Goal: Task Accomplishment & Management: Complete application form

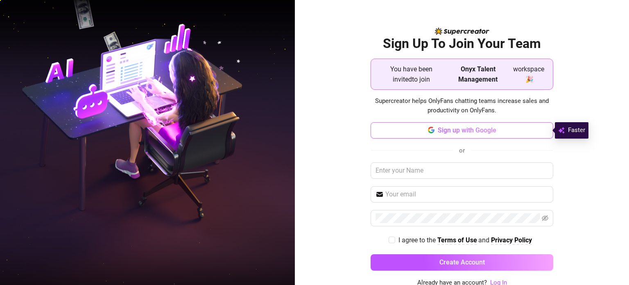
click at [457, 134] on span "Sign up with Google" at bounding box center [467, 130] width 59 height 8
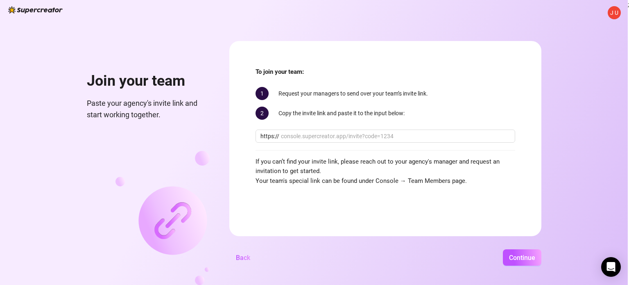
click at [618, 13] on span "J U" at bounding box center [615, 12] width 8 height 9
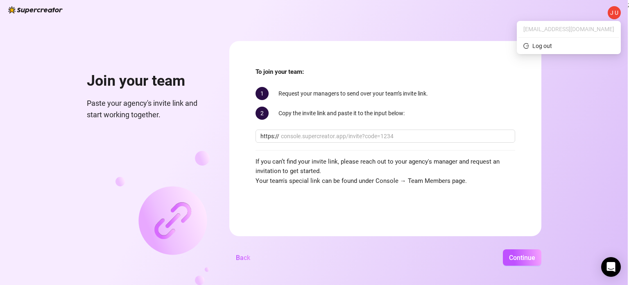
click at [582, 31] on span "ju.duartelp@gmail.com" at bounding box center [569, 29] width 91 height 9
click at [36, 11] on img at bounding box center [35, 9] width 55 height 7
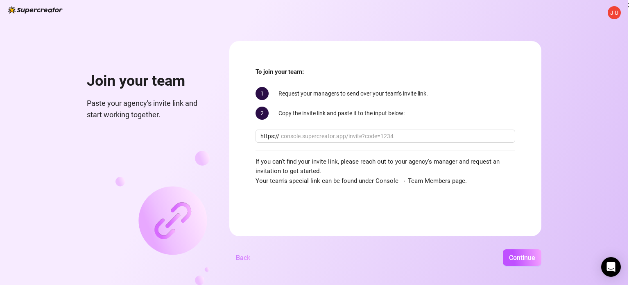
click at [246, 264] on button "Back" at bounding box center [243, 257] width 27 height 16
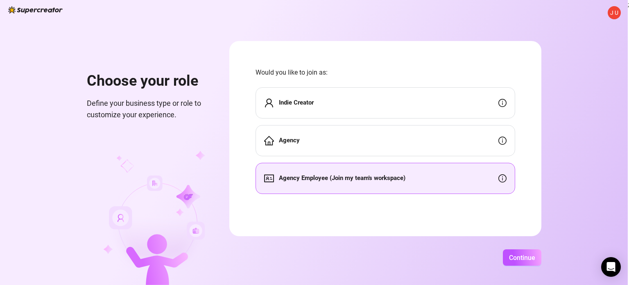
click at [605, 112] on div "J U Choose your role Define your business type or role to customize your experi…" at bounding box center [314, 142] width 628 height 285
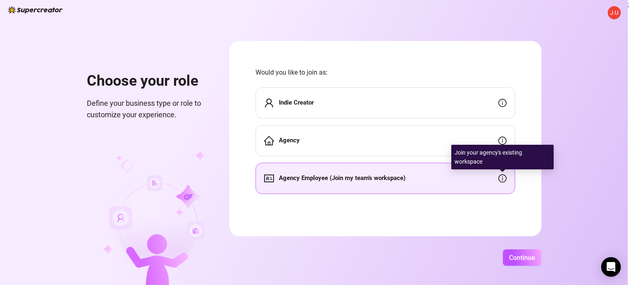
click at [502, 177] on icon "info-circle" at bounding box center [503, 178] width 8 height 8
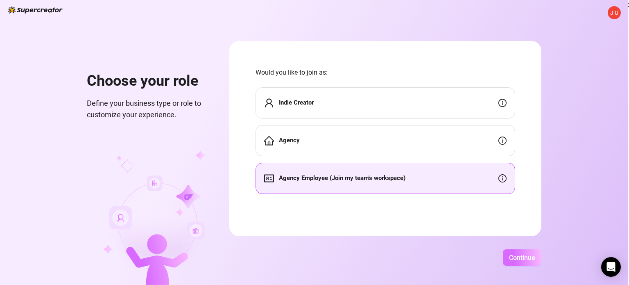
click at [523, 252] on button "Continue" at bounding box center [522, 257] width 39 height 16
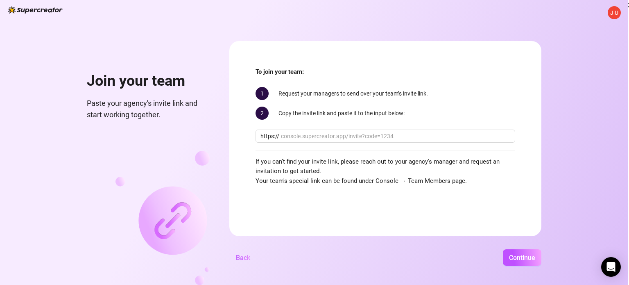
click at [586, 166] on div "J U Join your team Paste your agency's invite link and start working together. …" at bounding box center [314, 142] width 628 height 285
click at [525, 261] on button "Continue" at bounding box center [522, 257] width 39 height 16
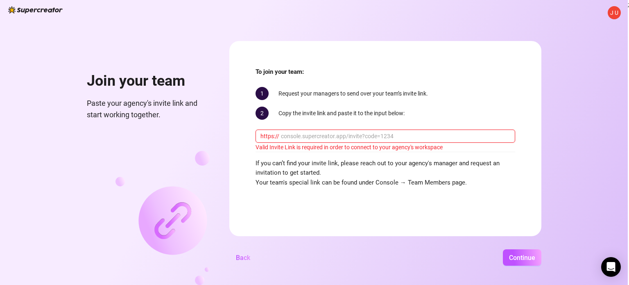
click at [361, 132] on input "text" at bounding box center [396, 136] width 230 height 9
paste input "console.supercreator.app/invite?code=ZGcNV9cll5Ux3O26WRsj6rNtnIq2&workspace=Ony…"
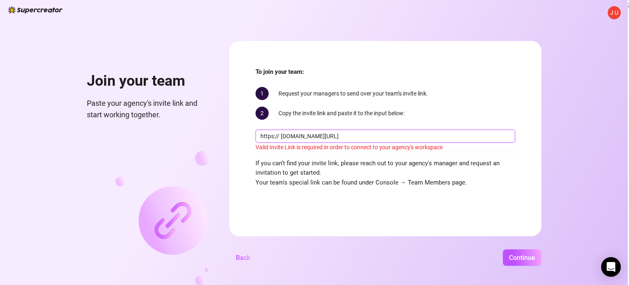
scroll to position [0, 73]
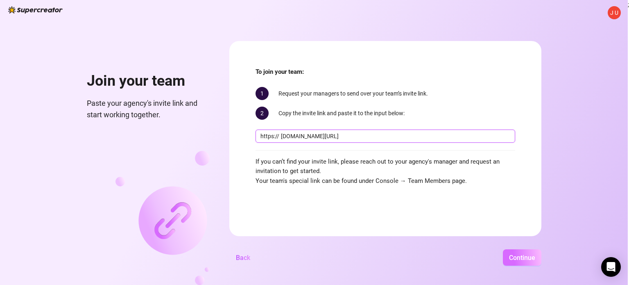
type input "console.supercreator.app/invite?code=ZGcNV9cll5Ux3O26WRsj6rNtnIq2&workspace=Ony…"
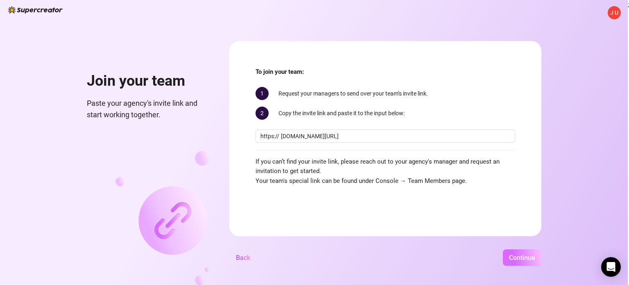
click at [521, 255] on span "Continue" at bounding box center [522, 258] width 26 height 8
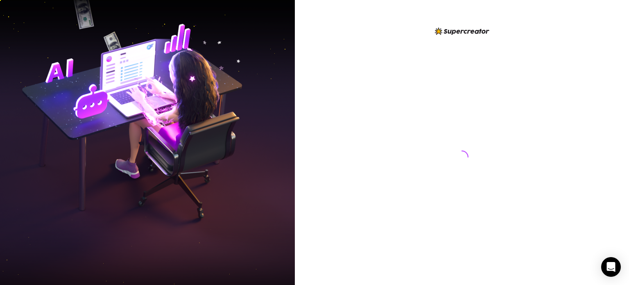
drag, startPoint x: 629, startPoint y: 143, endPoint x: 615, endPoint y: 144, distance: 14.3
click at [615, 144] on div at bounding box center [462, 142] width 334 height 285
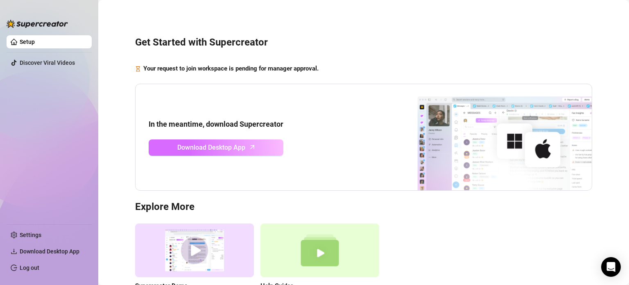
click at [236, 149] on span "Download Desktop App" at bounding box center [211, 147] width 68 height 10
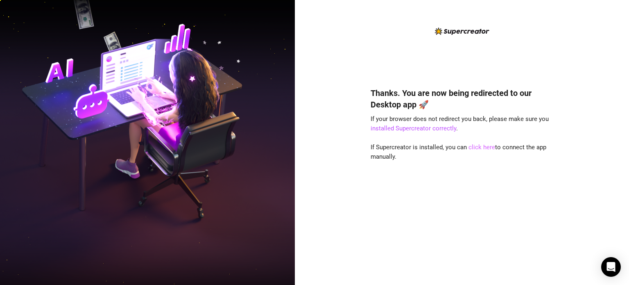
click at [473, 148] on link "click here" at bounding box center [482, 146] width 27 height 7
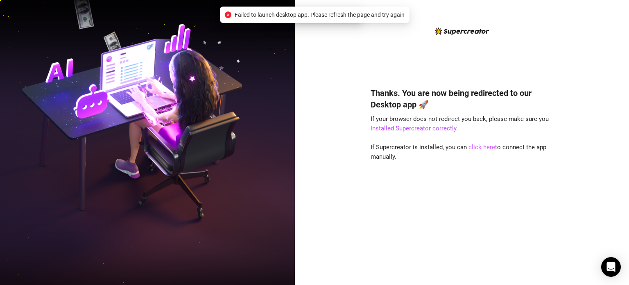
click at [473, 148] on link "click here" at bounding box center [482, 146] width 27 height 7
click at [472, 146] on link "click here" at bounding box center [482, 146] width 27 height 7
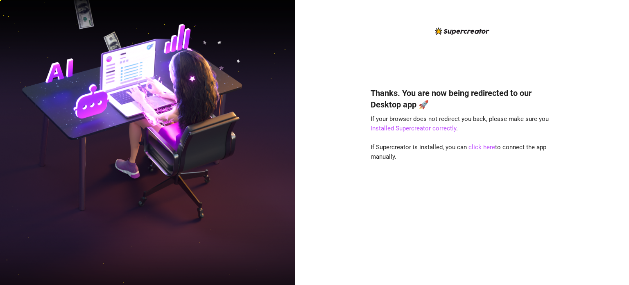
click at [597, 138] on div "Thanks. You are now being redirected to our Desktop app 🚀 If your browser does …" at bounding box center [462, 142] width 334 height 285
click at [432, 130] on link "installed Supercreator correctly" at bounding box center [414, 128] width 86 height 7
